Goal: Information Seeking & Learning: Learn about a topic

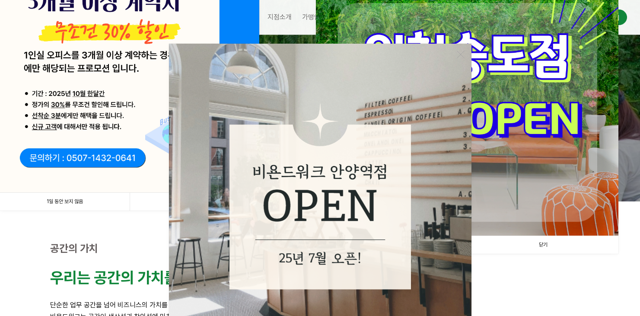
scroll to position [155, 0]
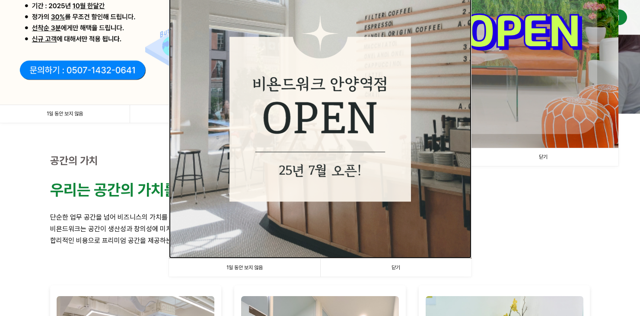
click at [353, 174] on img at bounding box center [320, 107] width 303 height 303
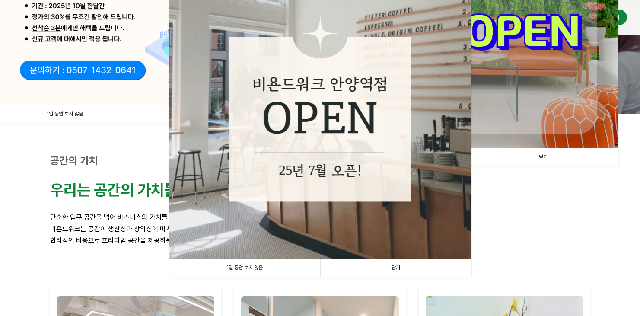
click at [399, 275] on link "닫기" at bounding box center [395, 268] width 151 height 18
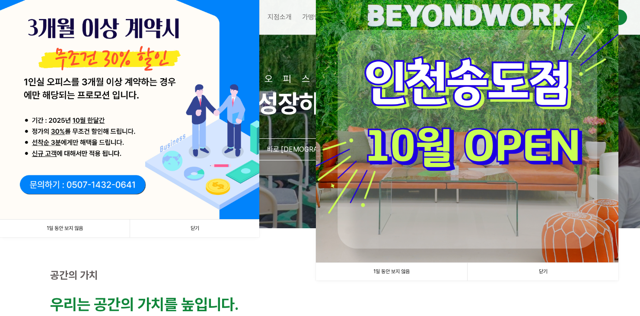
scroll to position [18, 0]
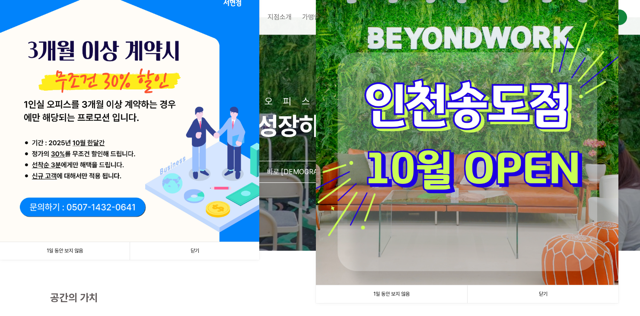
click at [479, 177] on img at bounding box center [467, 133] width 303 height 303
click at [462, 159] on img at bounding box center [467, 133] width 303 height 303
click at [543, 294] on link "닫기" at bounding box center [542, 294] width 151 height 18
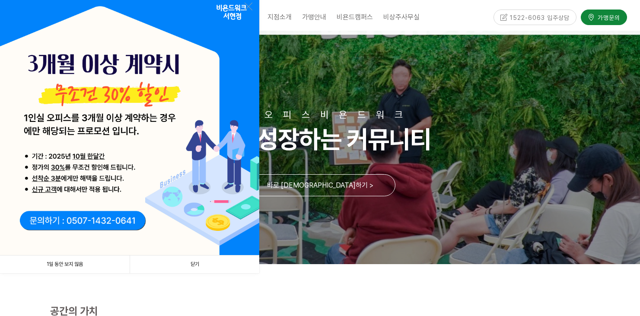
scroll to position [3, 0]
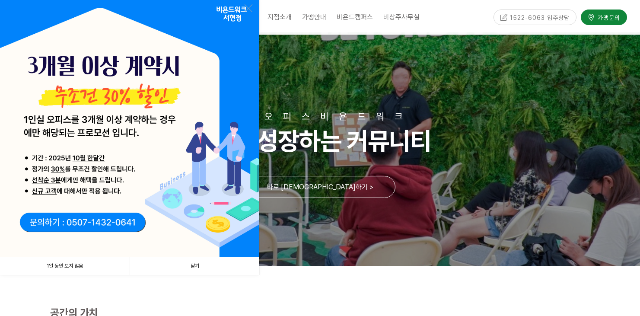
click at [203, 273] on link "닫기" at bounding box center [195, 266] width 130 height 18
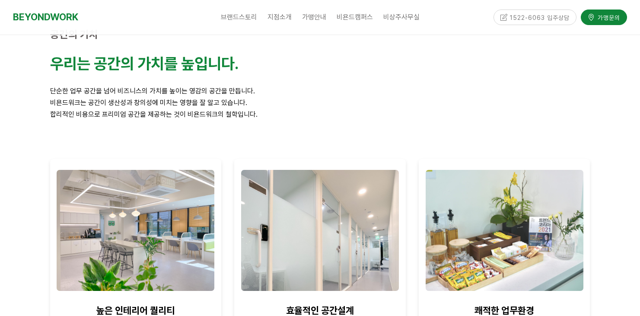
scroll to position [0, 0]
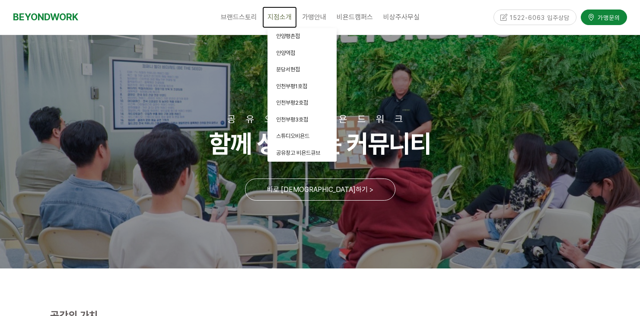
click at [278, 18] on span "지점소개" at bounding box center [280, 17] width 24 height 8
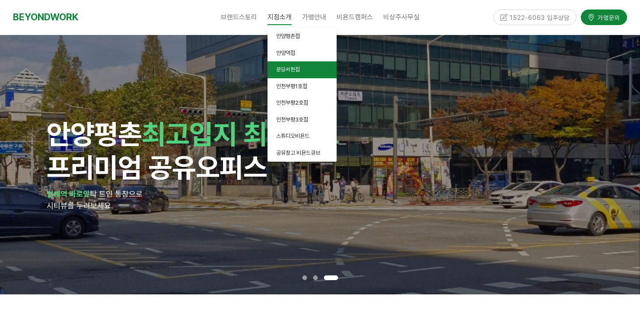
click at [297, 73] on span "분당서현점" at bounding box center [288, 69] width 24 height 6
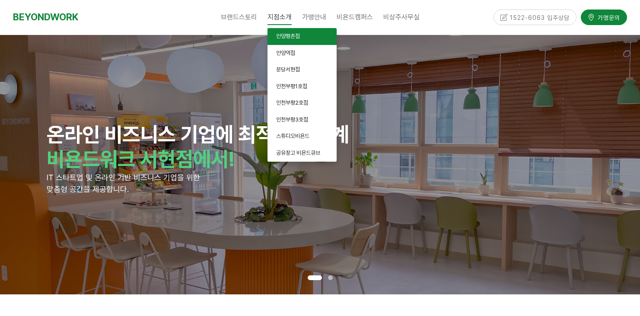
click at [288, 35] on span "안양평촌점" at bounding box center [288, 36] width 24 height 6
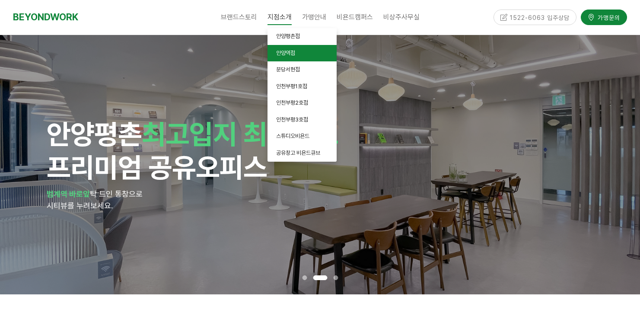
click at [286, 54] on span "안양역점" at bounding box center [285, 53] width 19 height 6
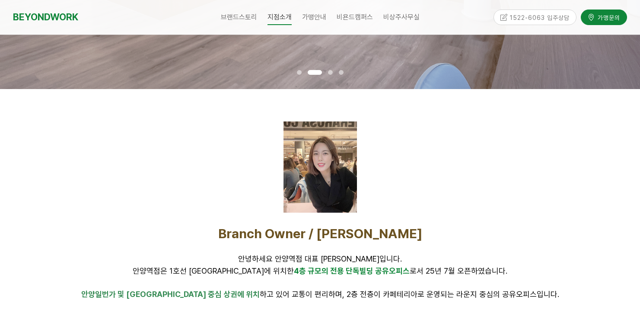
scroll to position [271, 0]
click at [322, 183] on div at bounding box center [321, 166] width 74 height 91
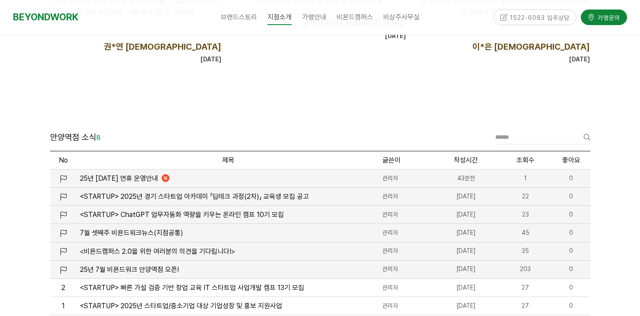
scroll to position [976, 0]
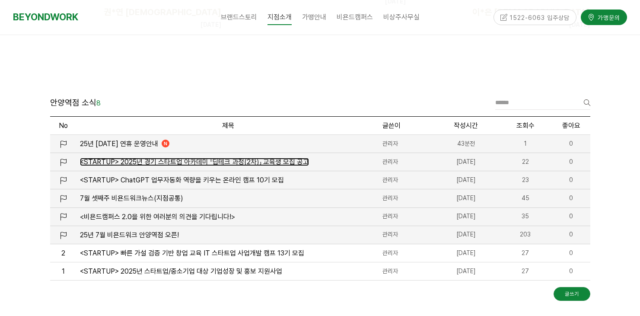
click at [171, 165] on span "<STARTUP> 2025년 경기 스타트업 아카데미 「딥테크 과정(2차)」 교육생 모집 공고" at bounding box center [194, 162] width 229 height 8
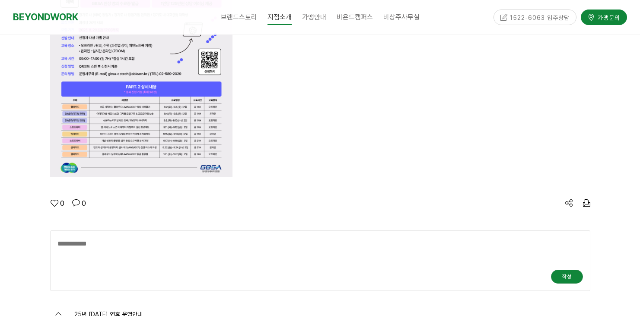
scroll to position [1397, 0]
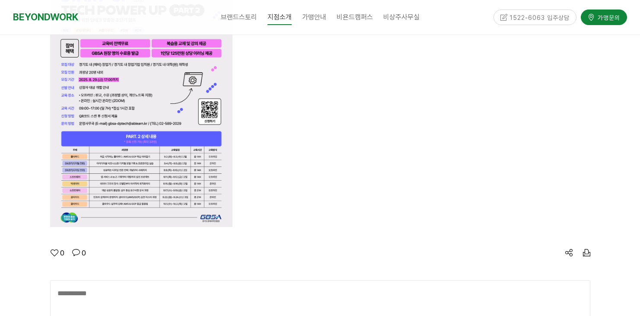
click at [125, 169] on img at bounding box center [141, 98] width 182 height 258
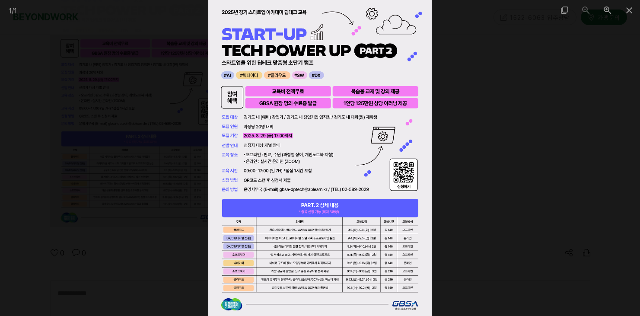
click at [559, 189] on div at bounding box center [320, 158] width 640 height 316
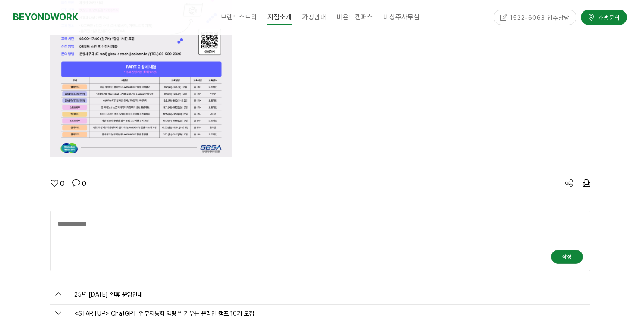
scroll to position [1468, 0]
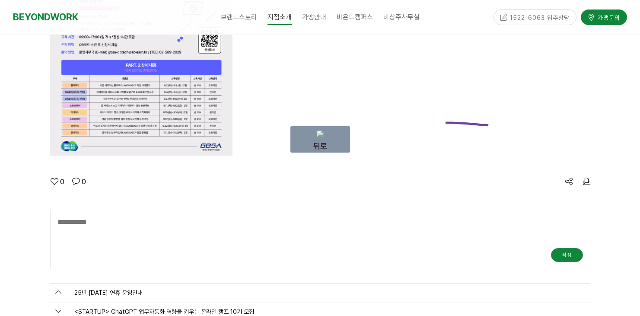
drag, startPoint x: 489, startPoint y: 125, endPoint x: 445, endPoint y: 123, distance: 43.3
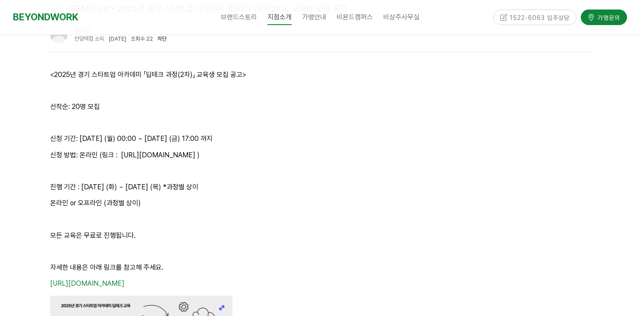
scroll to position [1045, 0]
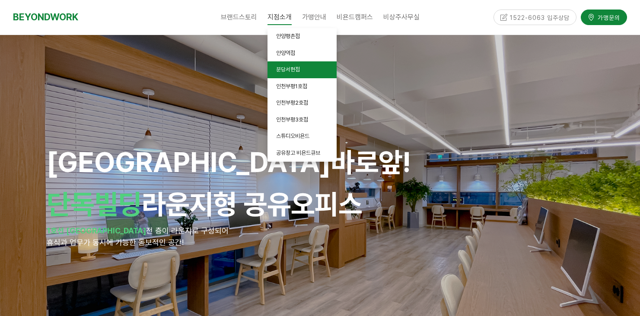
click at [293, 73] on span "분당서현점" at bounding box center [288, 69] width 24 height 6
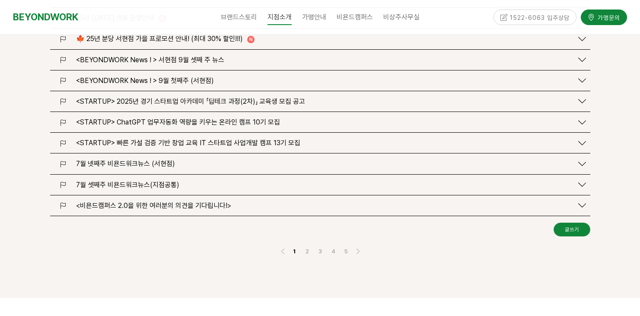
scroll to position [987, 0]
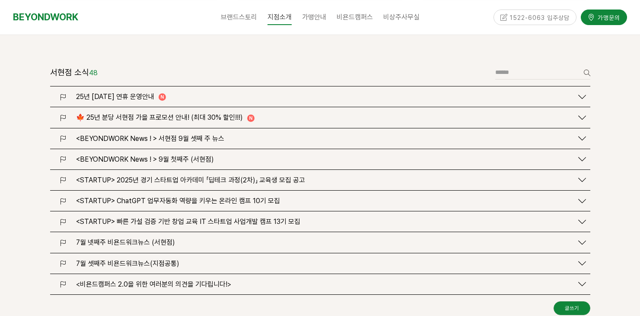
click at [131, 176] on span "<STARTUP> 2025년 경기 스타트업 아카데미 「딥테크 과정(2차)」 교육생 모집 공고" at bounding box center [190, 180] width 229 height 8
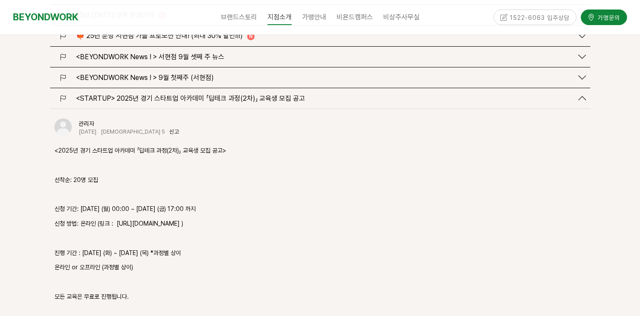
scroll to position [1055, 0]
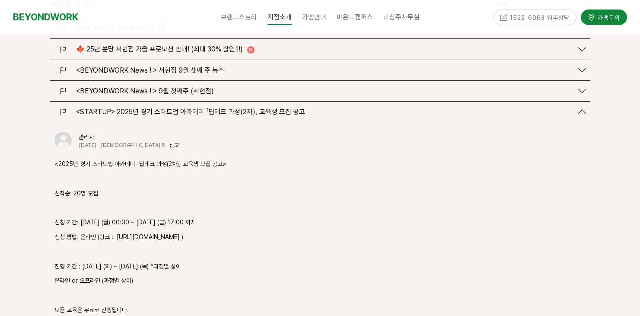
click at [208, 108] on span "<STARTUP> 2025년 경기 스타트업 아카데미 「딥테크 과정(2차)」 교육생 모집 공고" at bounding box center [190, 112] width 229 height 8
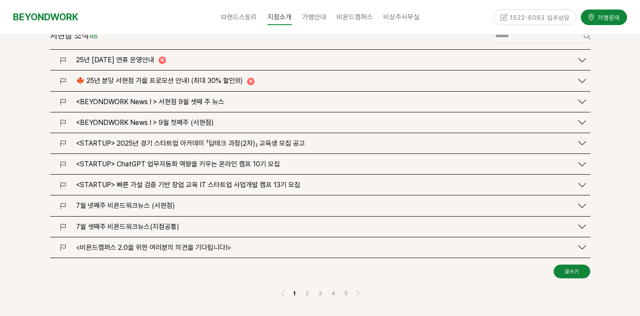
scroll to position [1023, 0]
click at [131, 78] on span "🍁 25년 분당 서현점 가을 프로모션 안내! (최대 30% 할인!!!)" at bounding box center [159, 82] width 167 height 8
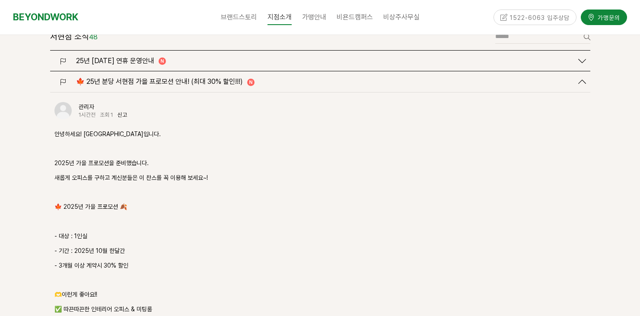
drag, startPoint x: 90, startPoint y: 147, endPoint x: 162, endPoint y: 210, distance: 95.9
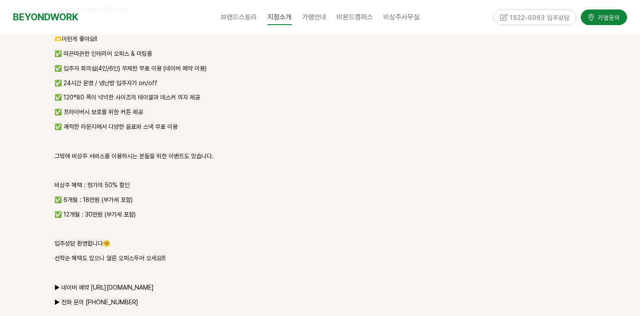
scroll to position [1289, 0]
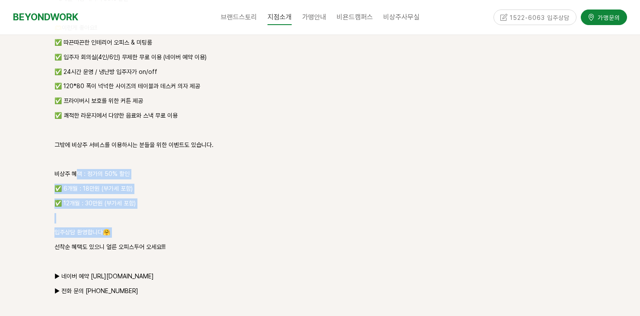
drag, startPoint x: 83, startPoint y: 160, endPoint x: 266, endPoint y: 229, distance: 195.4
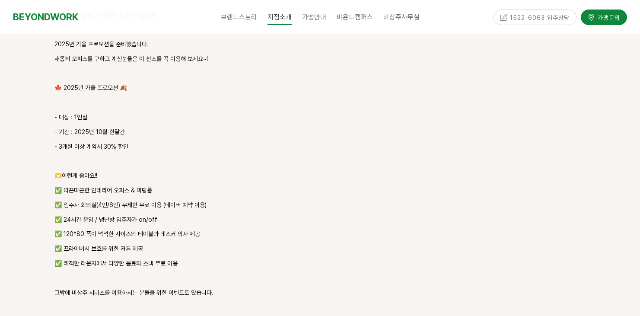
scroll to position [909, 0]
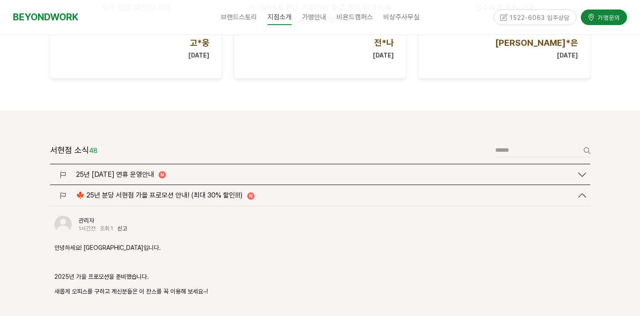
click at [110, 170] on span "25년 [DATE] 연휴 운영안내" at bounding box center [115, 174] width 78 height 8
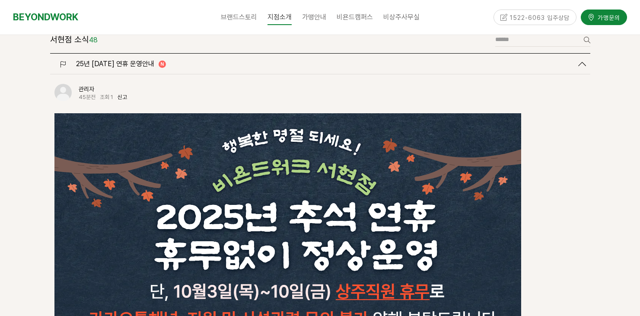
scroll to position [934, 0]
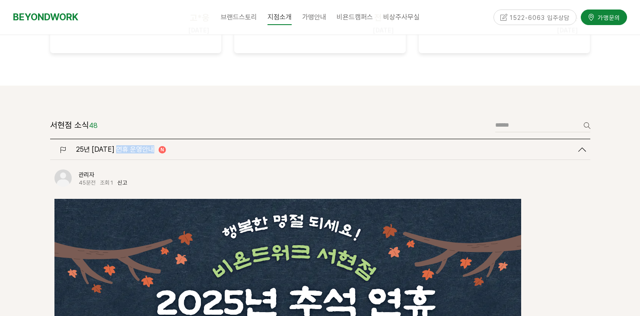
drag, startPoint x: 73, startPoint y: 138, endPoint x: 148, endPoint y: 142, distance: 74.9
click at [145, 145] on div "25년 [DATE] 연휴 운영안내 N" at bounding box center [323, 149] width 502 height 8
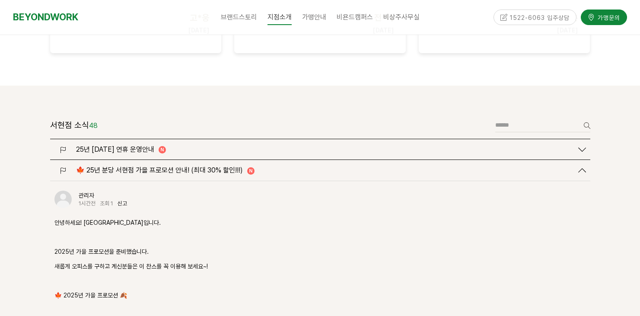
drag, startPoint x: 228, startPoint y: 202, endPoint x: 217, endPoint y: 192, distance: 15.6
click at [228, 201] on div "관리자 1시간전 조회 1 신고 신고" at bounding box center [320, 204] width 532 height 27
drag, startPoint x: 144, startPoint y: 138, endPoint x: 78, endPoint y: 139, distance: 65.7
click at [78, 145] on div "25년 [DATE] 연휴 운영안내 N" at bounding box center [121, 149] width 90 height 8
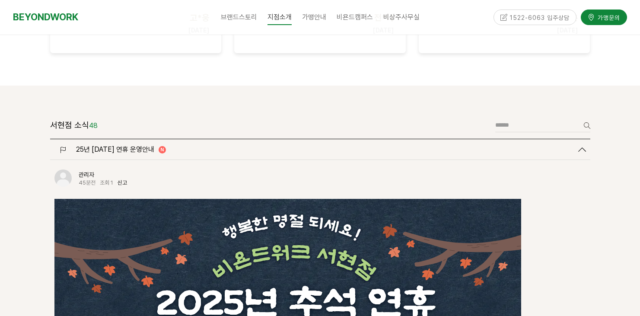
click at [572, 144] on div "25년 [DATE] 연휴 운영안내 N" at bounding box center [320, 149] width 540 height 20
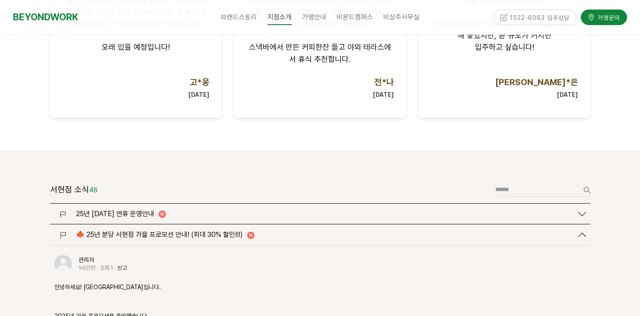
scroll to position [872, 0]
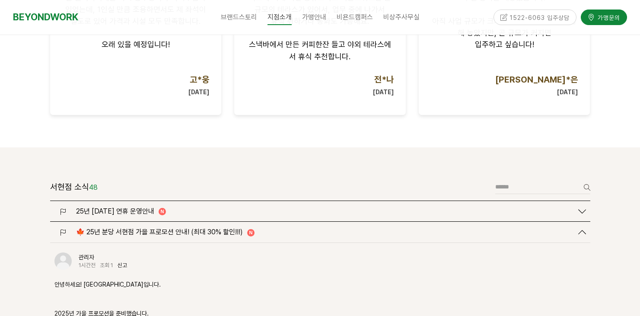
click at [120, 207] on span "25년 [DATE] 연휴 운영안내" at bounding box center [115, 211] width 78 height 8
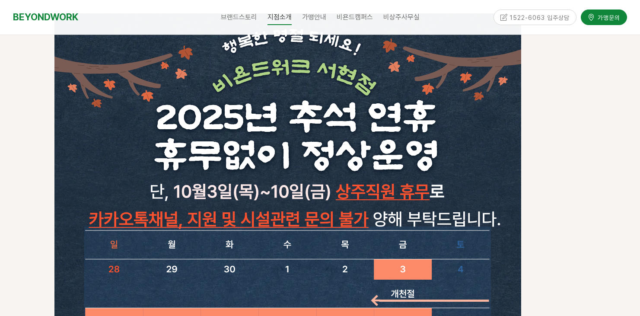
scroll to position [1126, 0]
